Goal: Find specific page/section: Find specific page/section

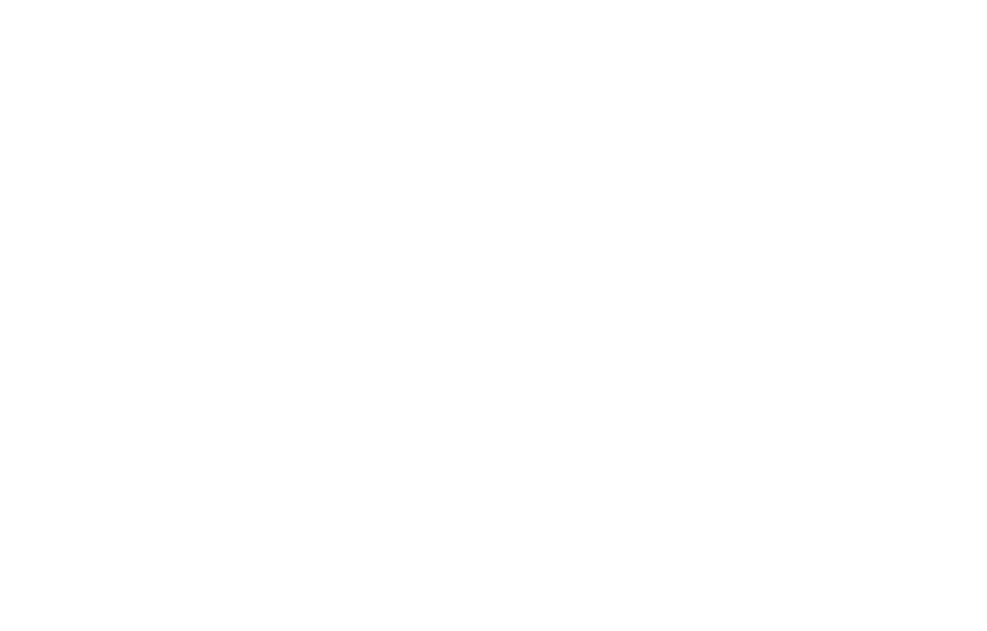
scroll to position [1, 0]
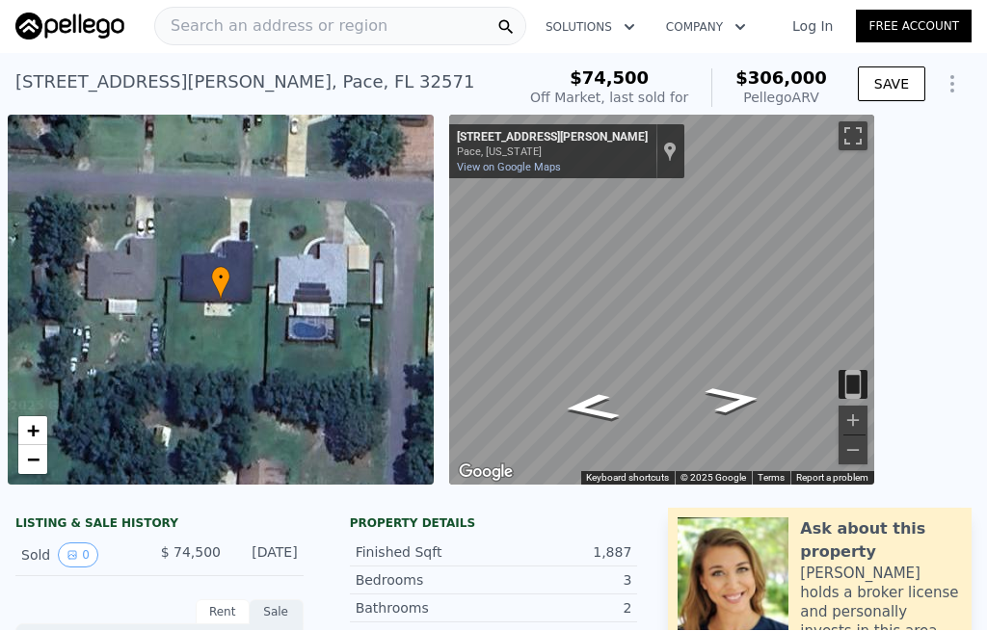
click at [187, 19] on span "Search an address or region" at bounding box center [271, 26] width 232 height 23
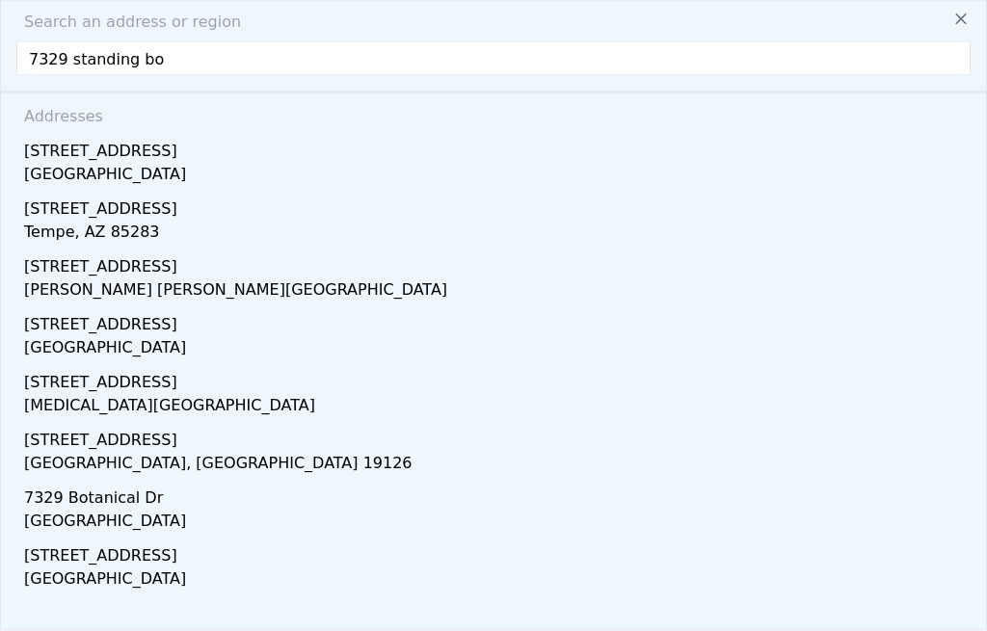
type input "7329 standing boy"
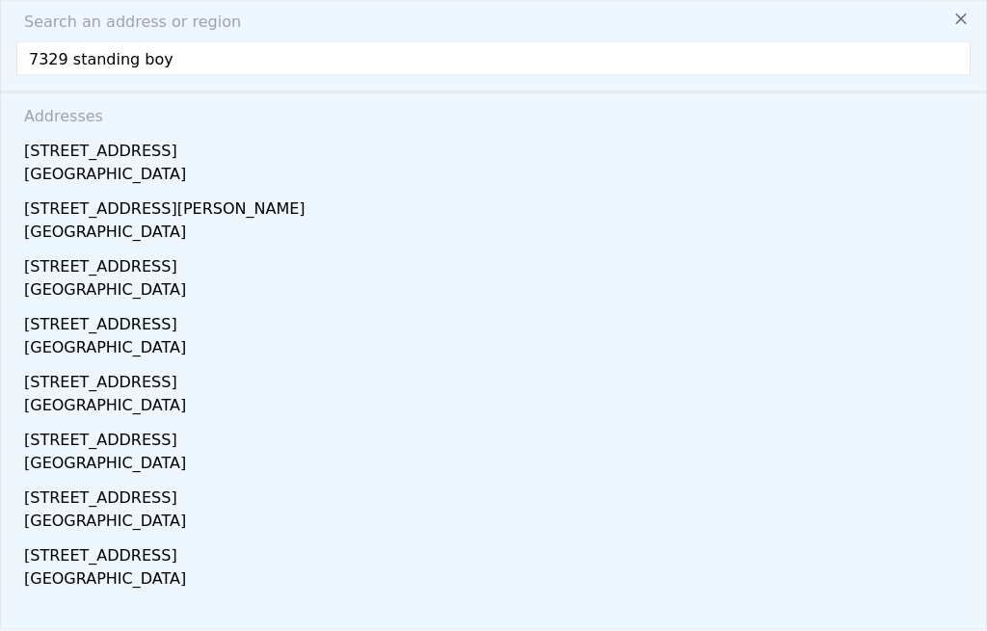
click at [82, 154] on div "[STREET_ADDRESS]" at bounding box center [497, 147] width 947 height 31
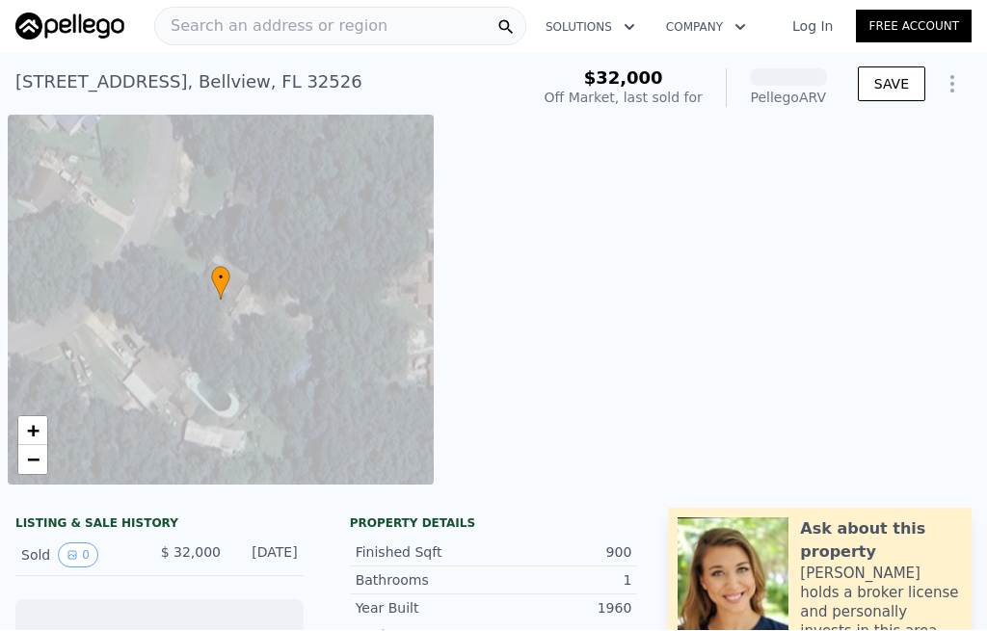
scroll to position [1, 0]
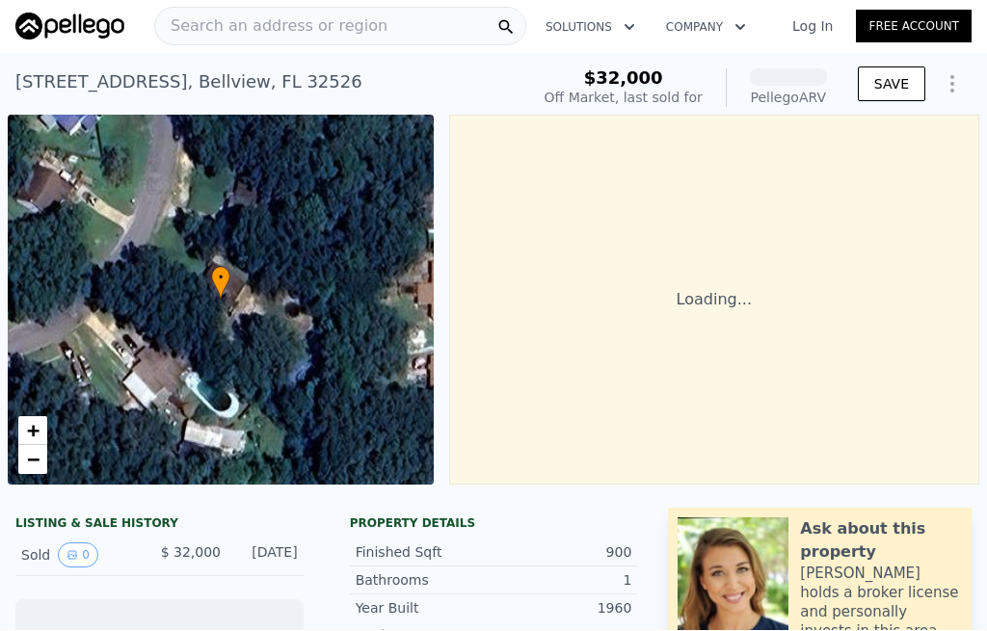
click at [512, 41] on div at bounding box center [506, 27] width 39 height 37
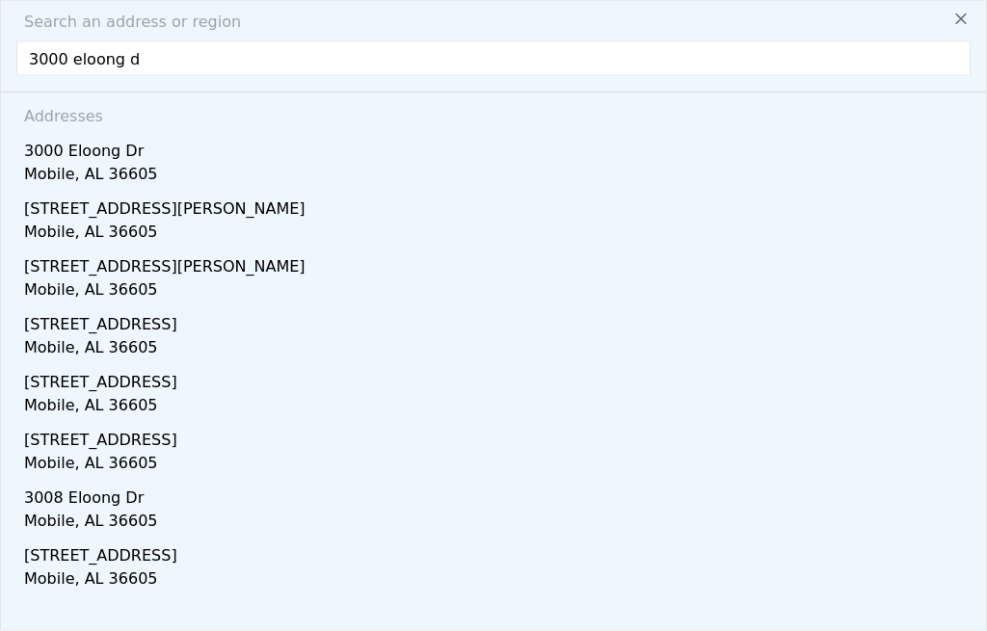
type input "3000 eloong dr"
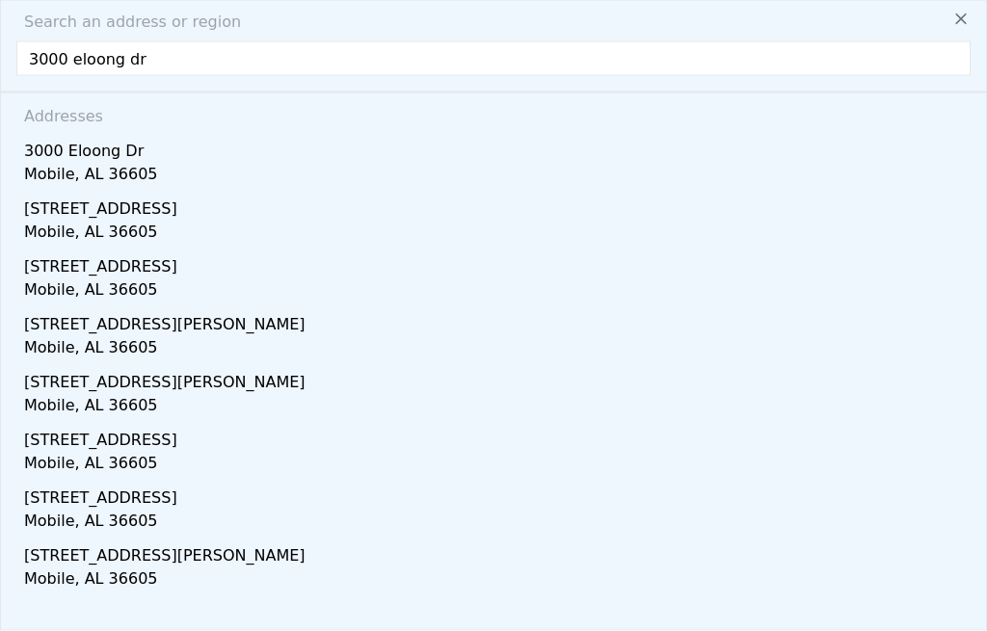
click at [82, 156] on div "3000 Eloong Dr" at bounding box center [497, 147] width 947 height 31
